Goal: Information Seeking & Learning: Learn about a topic

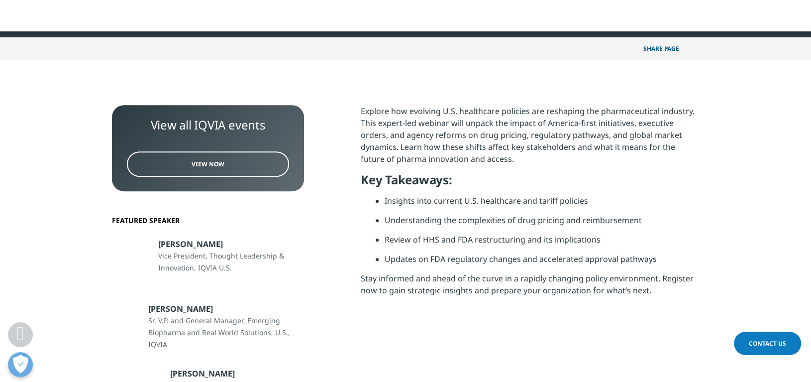
scroll to position [348, 0]
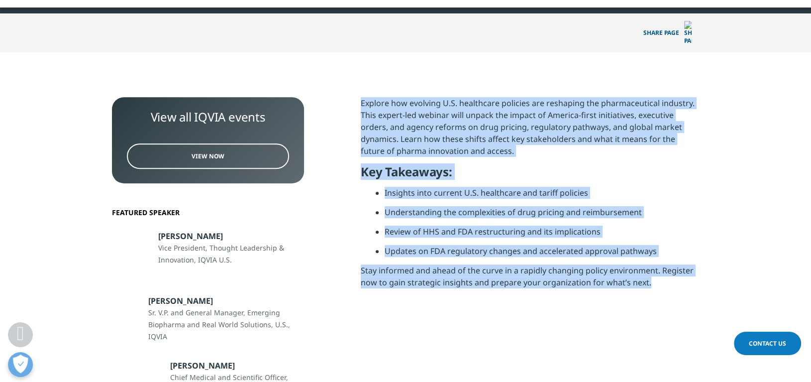
drag, startPoint x: 360, startPoint y: 81, endPoint x: 680, endPoint y: 268, distance: 371.1
click at [680, 268] on div "View all IQVIA events View Now Featured Speaker [PERSON_NAME] Vice President, T…" at bounding box center [405, 325] width 587 height 456
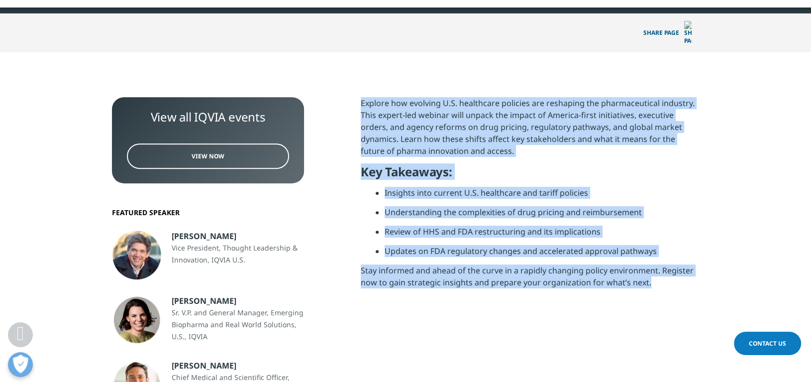
copy div "Explore how evolving U.S. healthcare policies are reshaping the pharmaceutical …"
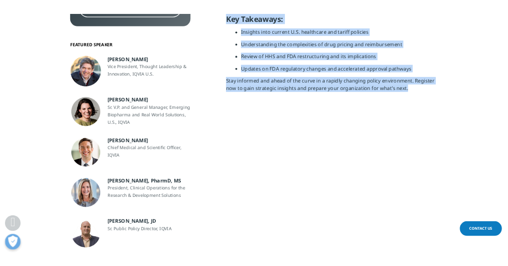
scroll to position [504, 0]
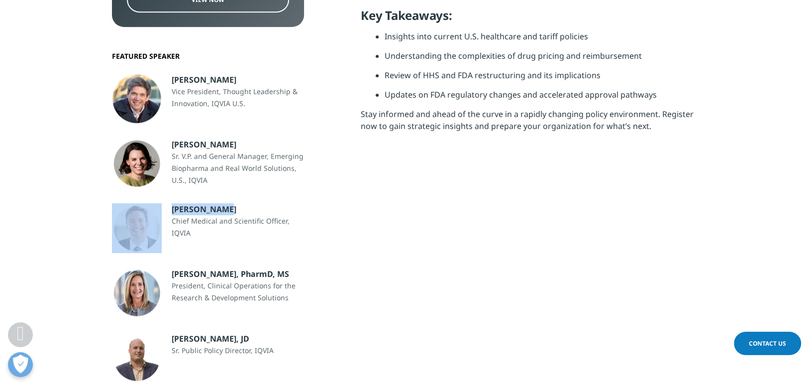
drag, startPoint x: 225, startPoint y: 192, endPoint x: 154, endPoint y: 191, distance: 71.2
click at [154, 203] on div "[PERSON_NAME] Chief Medical and Scientific Officer, IQVIA" at bounding box center [208, 228] width 207 height 50
copy div "[PERSON_NAME]"
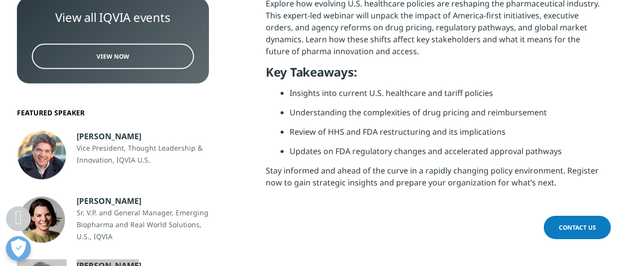
scroll to position [455, 587]
